Goal: Browse casually

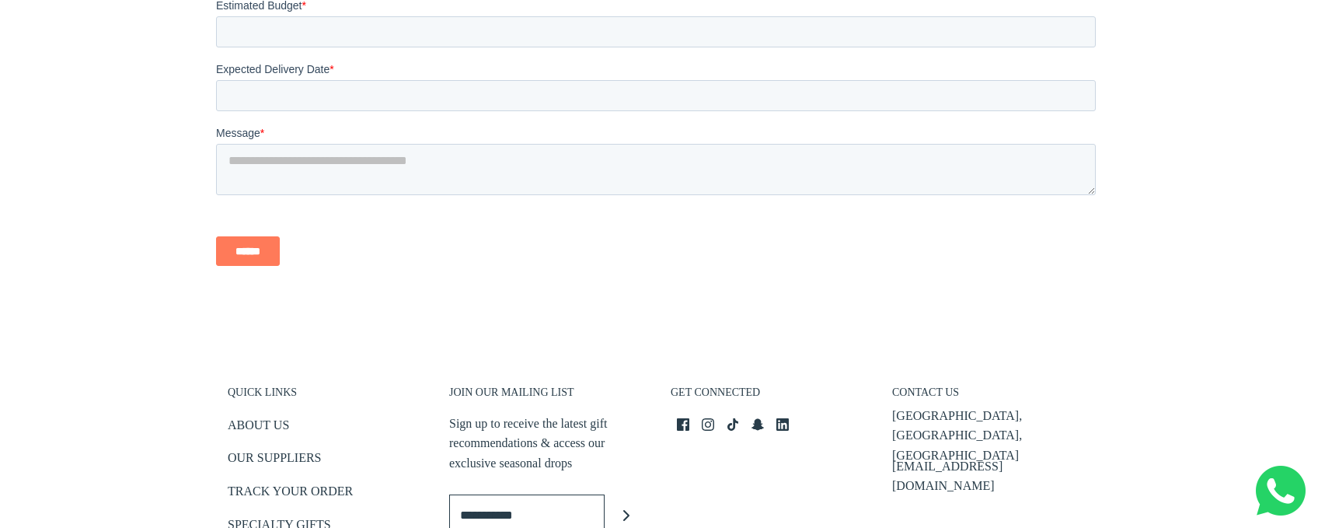
scroll to position [3441, 0]
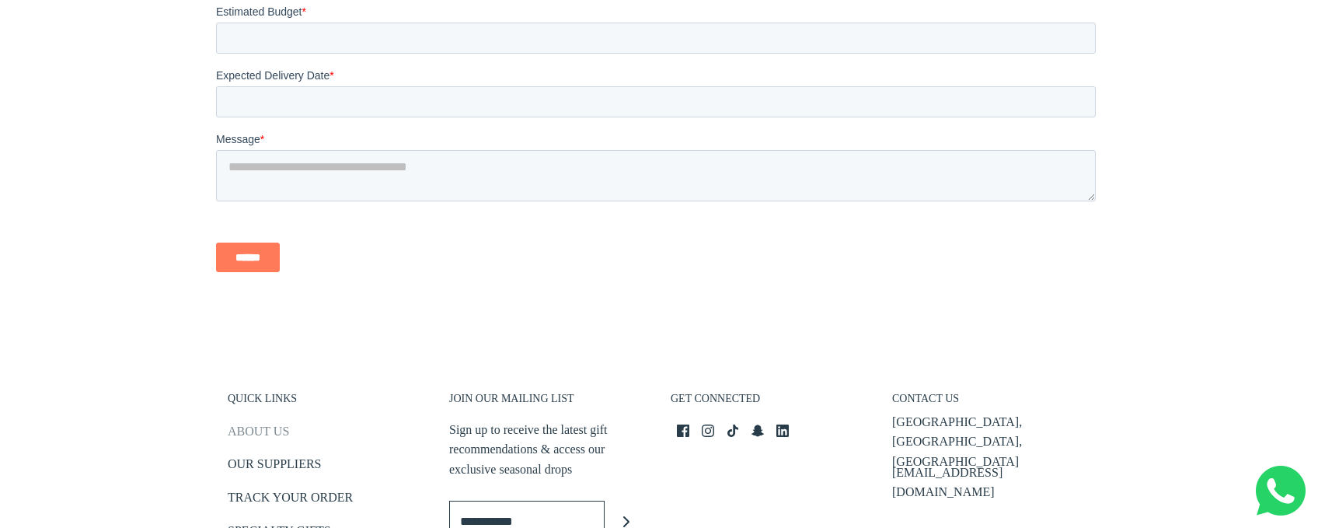
click at [249, 423] on link "ABOUT US" at bounding box center [258, 434] width 61 height 26
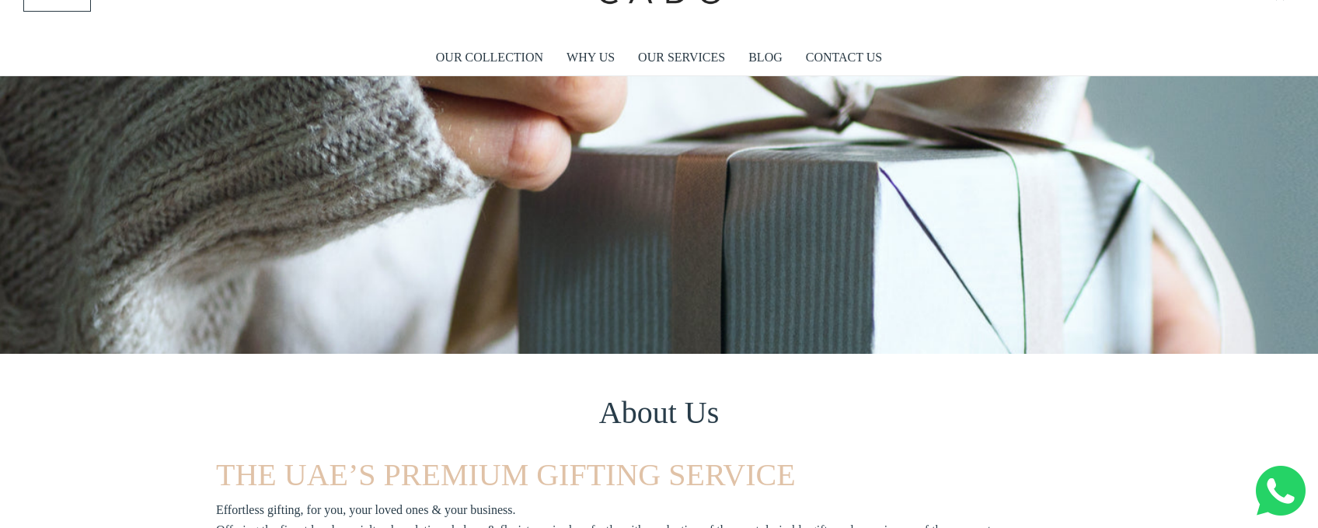
scroll to position [52, 0]
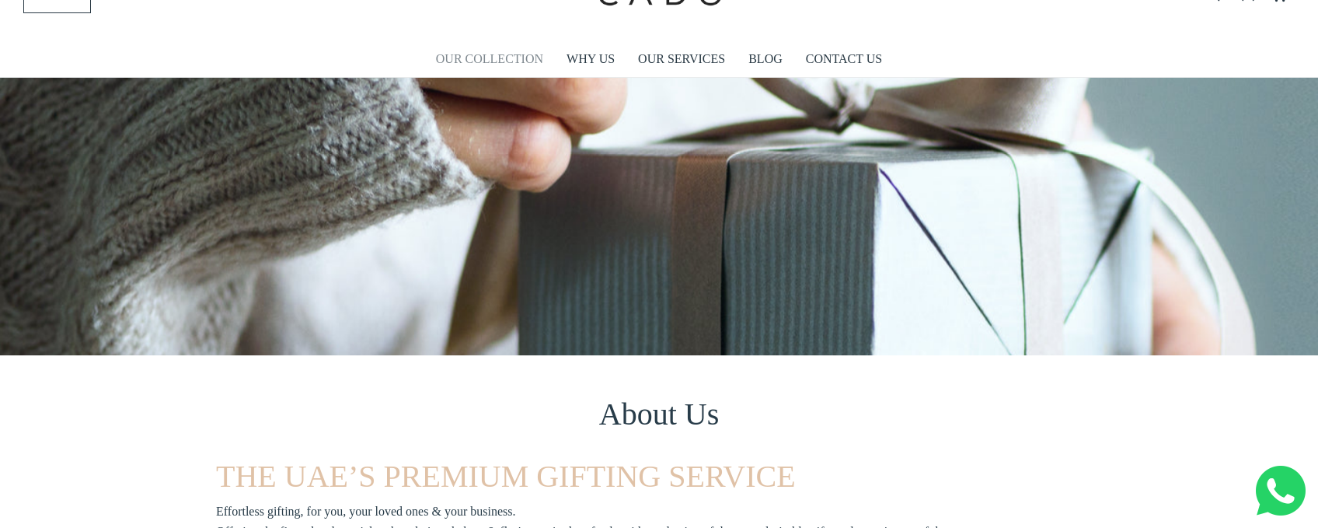
click at [520, 54] on link "OUR COLLECTION" at bounding box center [489, 59] width 107 height 36
click at [866, 56] on link "CONTACT US" at bounding box center [844, 59] width 76 height 36
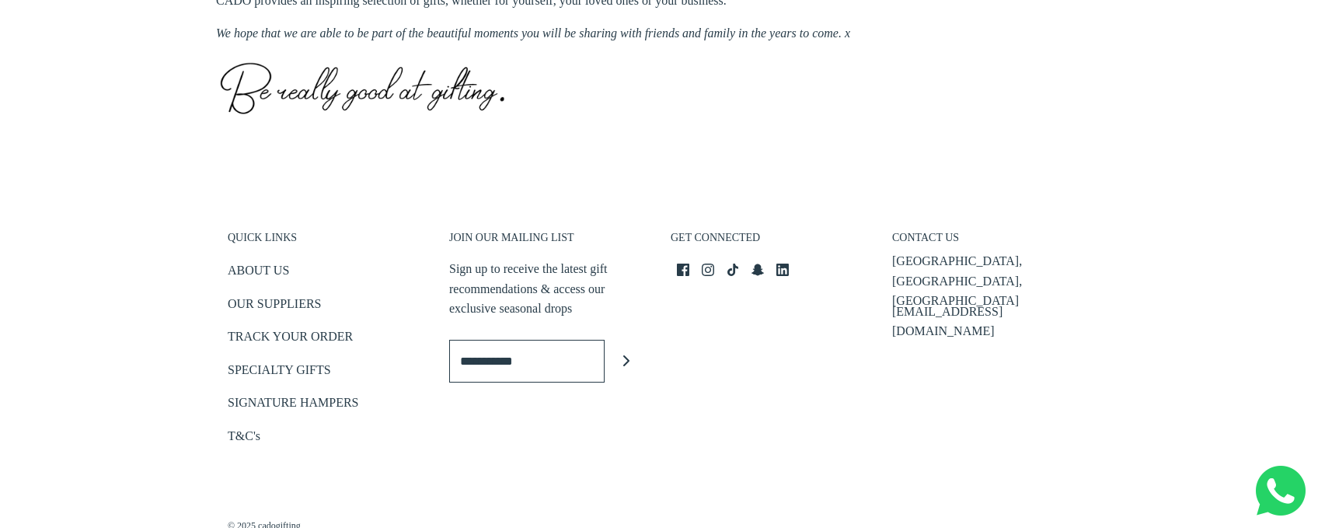
scroll to position [838, 0]
click at [272, 301] on link "OUR SUPPLIERS" at bounding box center [274, 305] width 93 height 26
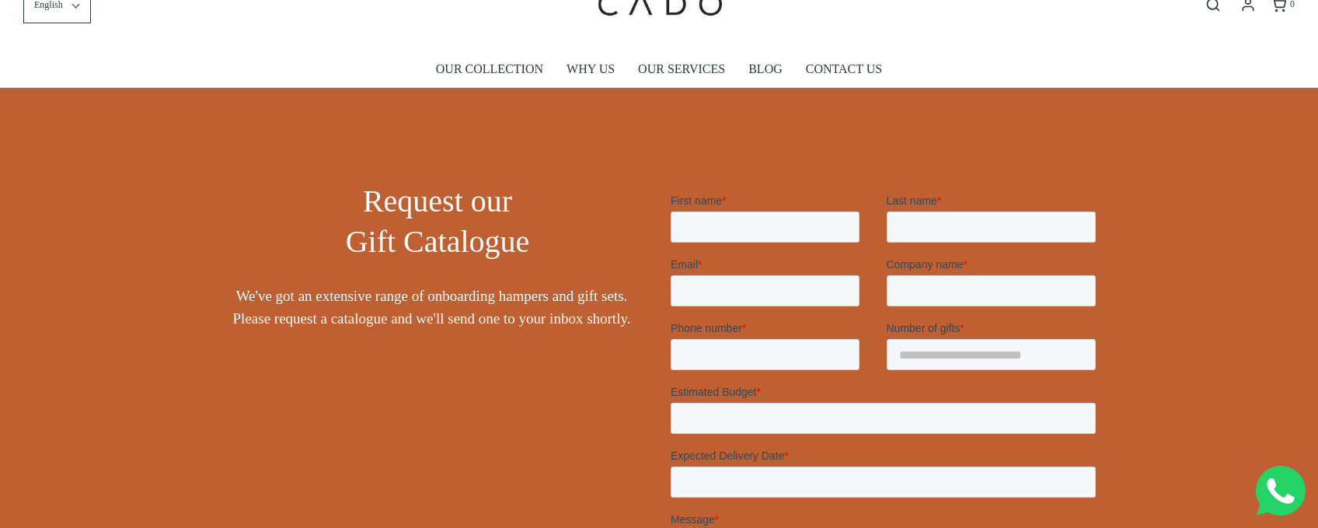
scroll to position [33, 0]
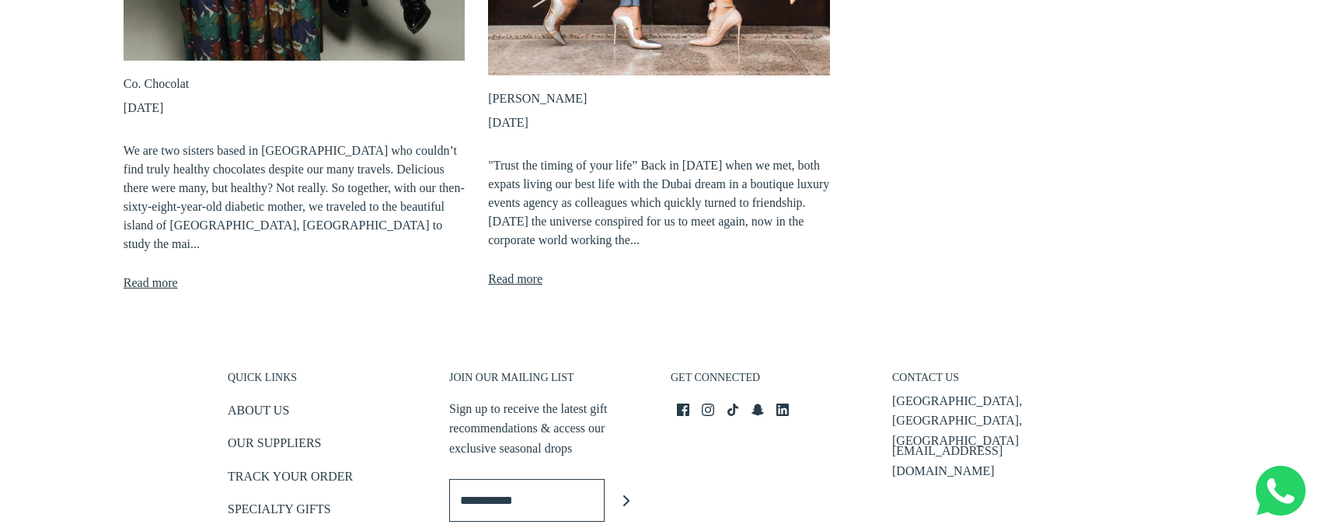
scroll to position [609, 0]
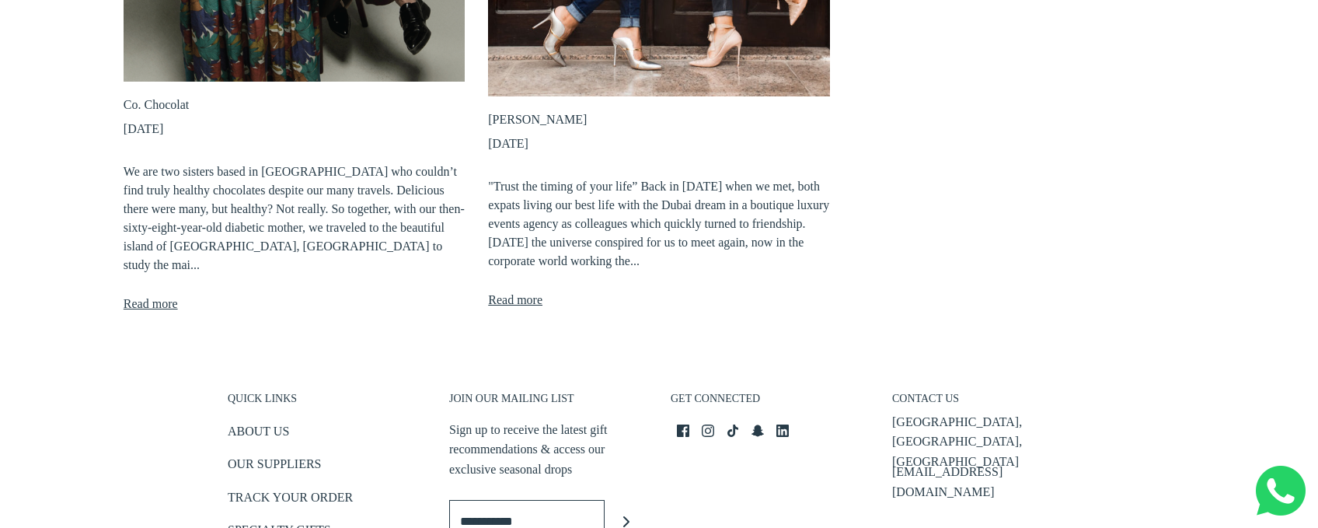
click at [149, 294] on link "Read more" at bounding box center [151, 304] width 54 height 20
click at [520, 120] on link "Ineza Balloons" at bounding box center [537, 119] width 99 height 13
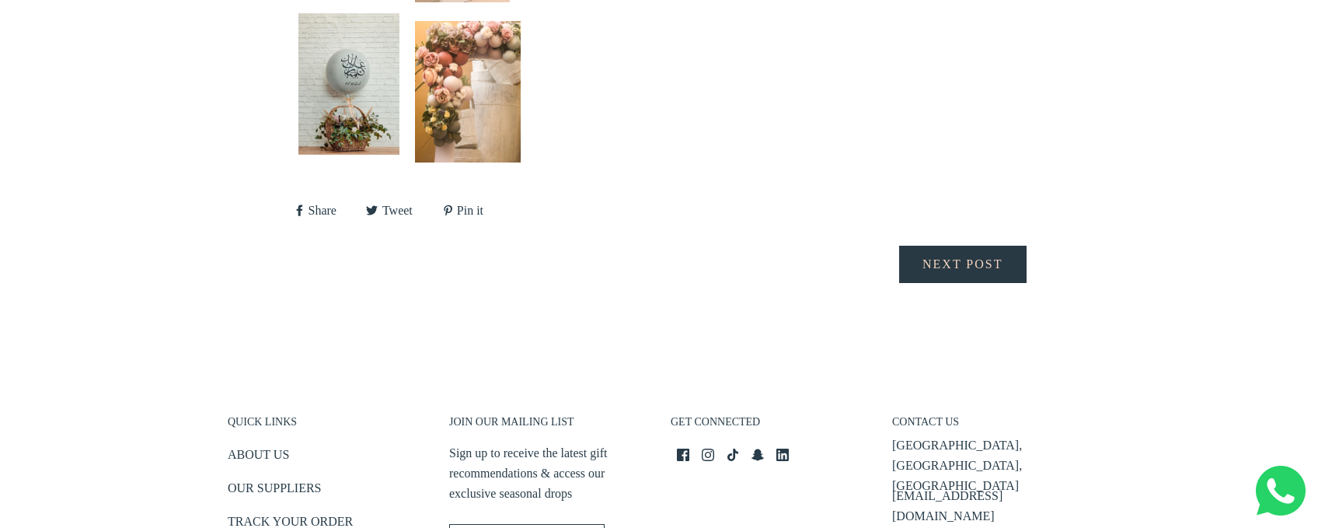
scroll to position [2322, 0]
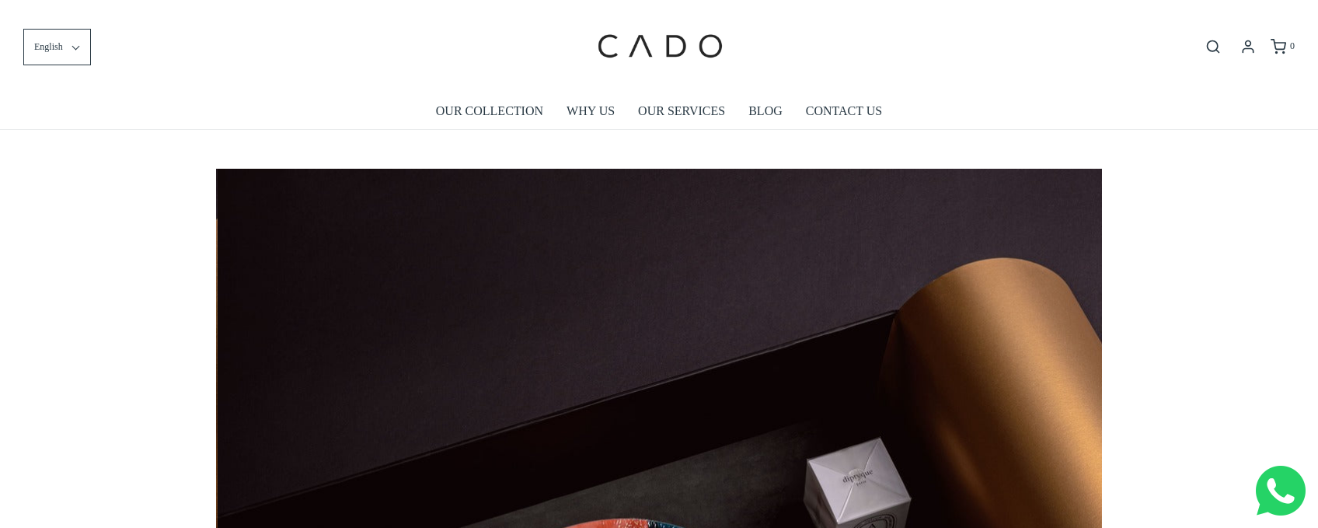
scroll to position [0, 1772]
